Goal: Information Seeking & Learning: Learn about a topic

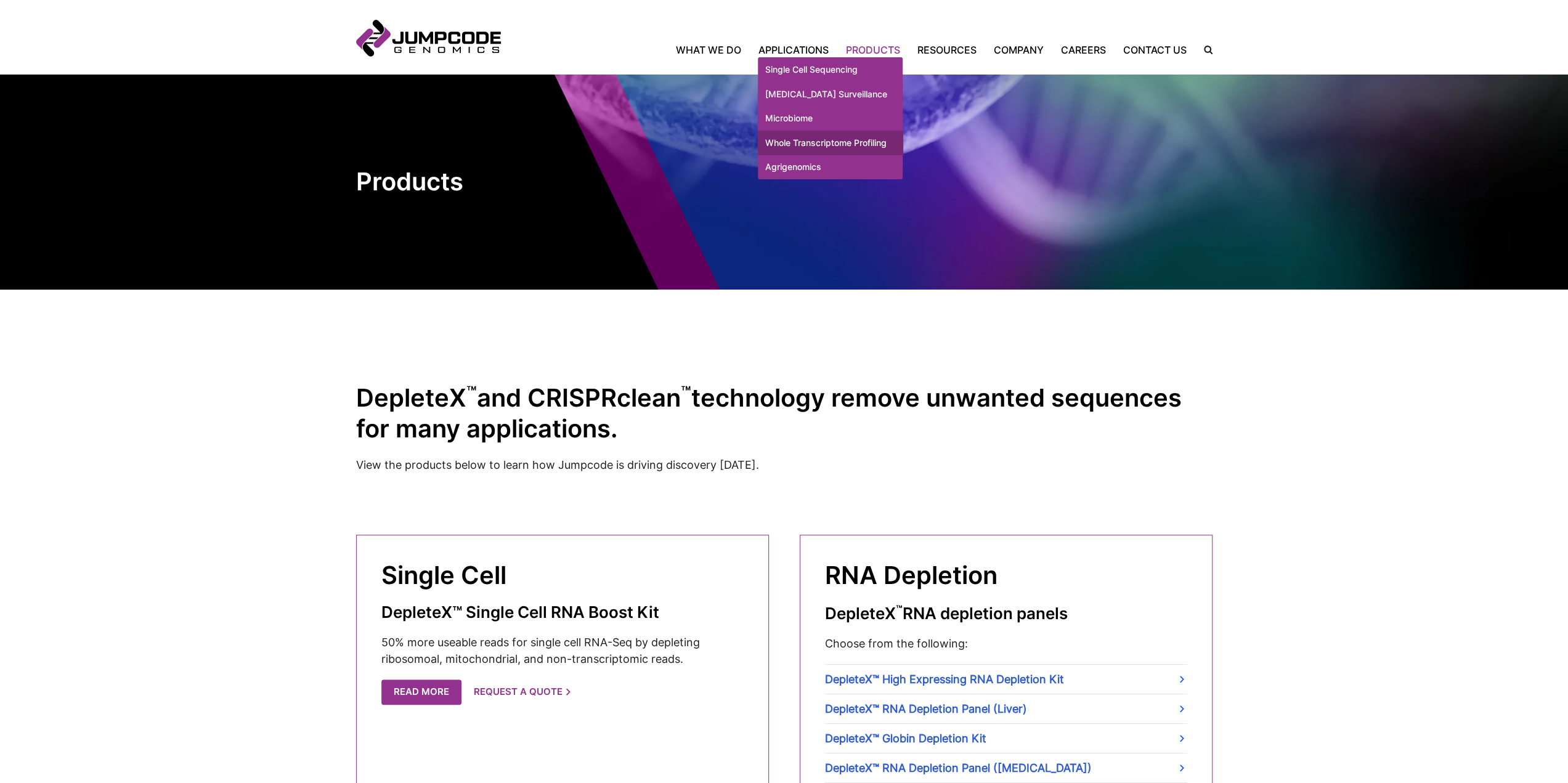
click at [806, 149] on link "Whole Transcriptome Profiling" at bounding box center [830, 143] width 144 height 25
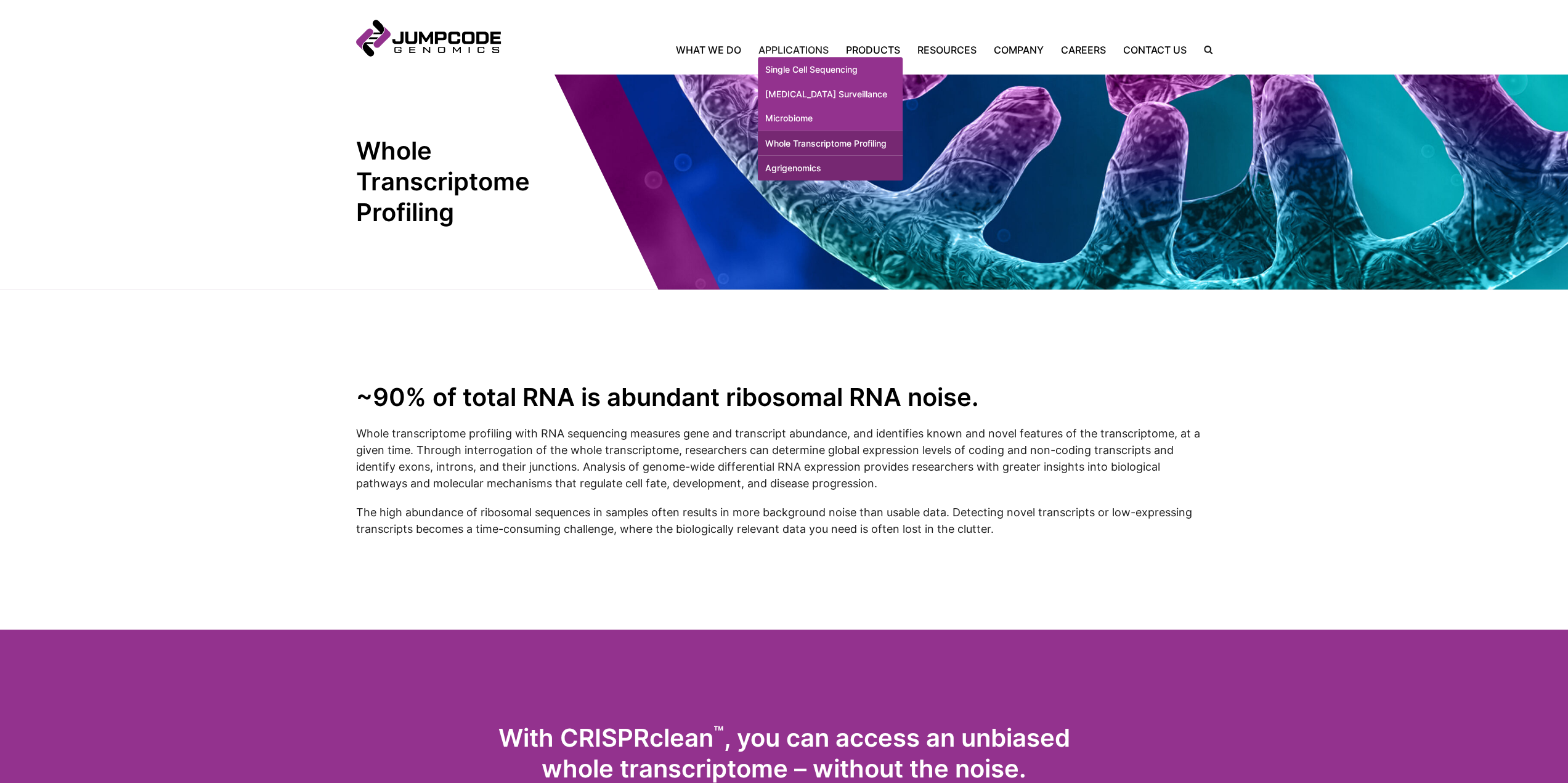
click at [812, 181] on link "Agrigenomics" at bounding box center [830, 168] width 144 height 25
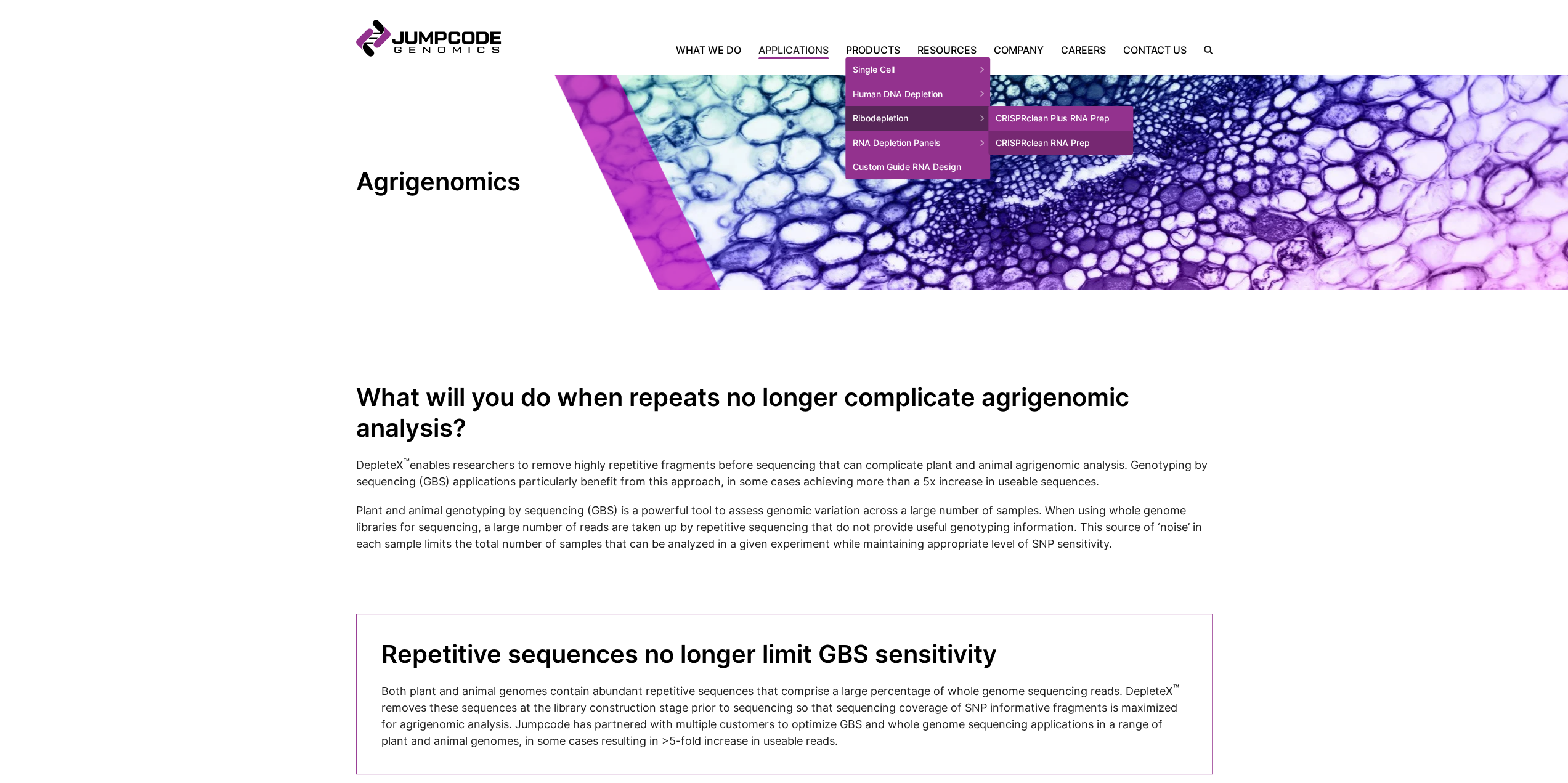
click at [1026, 119] on link "CRISPRclean Plus RNA Prep" at bounding box center [1060, 118] width 144 height 25
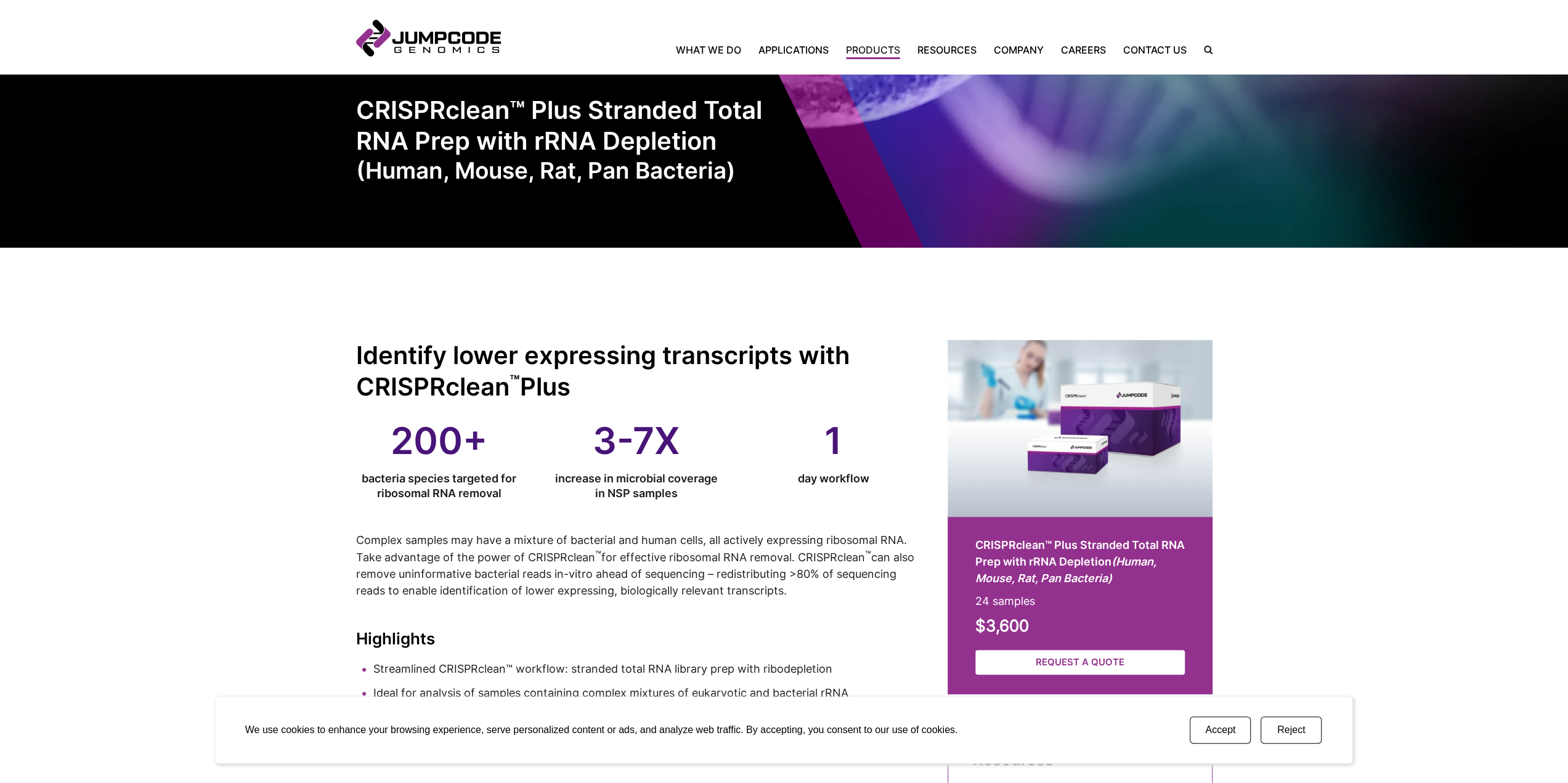
scroll to position [62, 0]
